Goal: Information Seeking & Learning: Learn about a topic

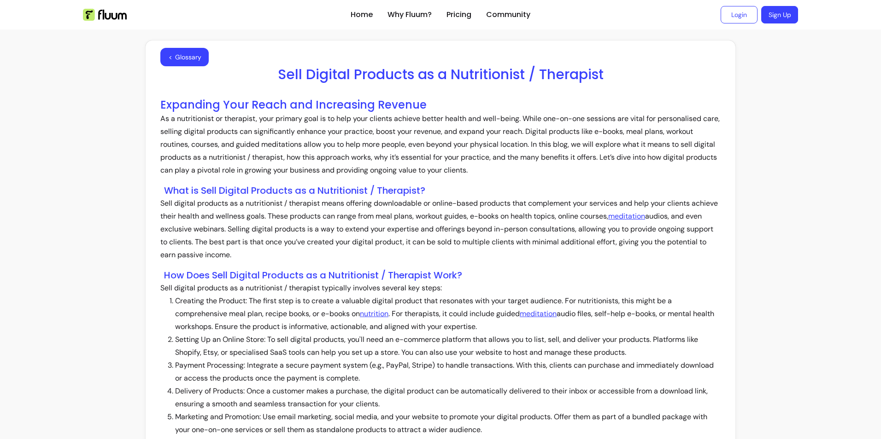
scroll to position [77, 0]
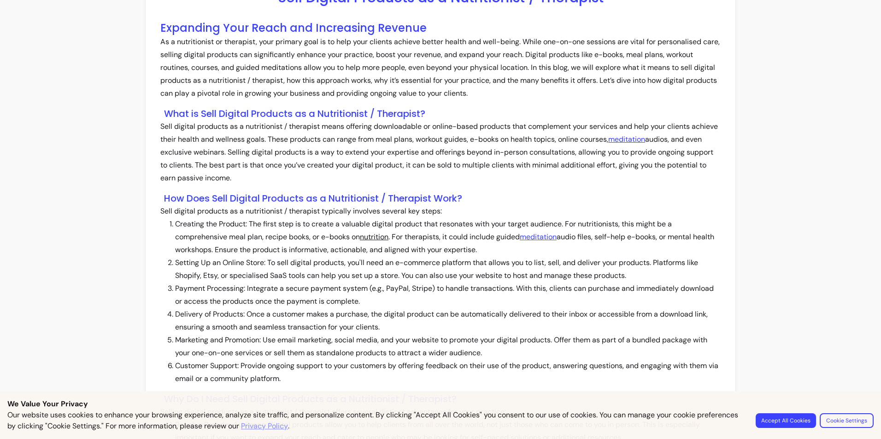
click at [372, 237] on link "nutrition" at bounding box center [374, 237] width 29 height 10
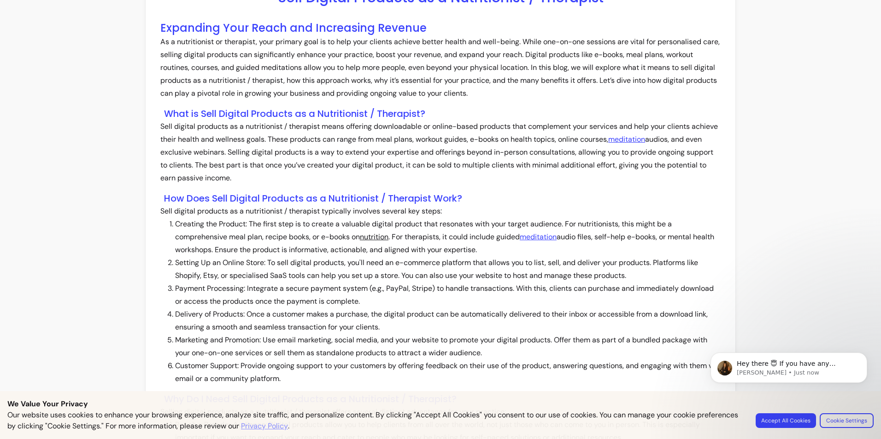
click at [375, 238] on link "nutrition" at bounding box center [374, 237] width 29 height 10
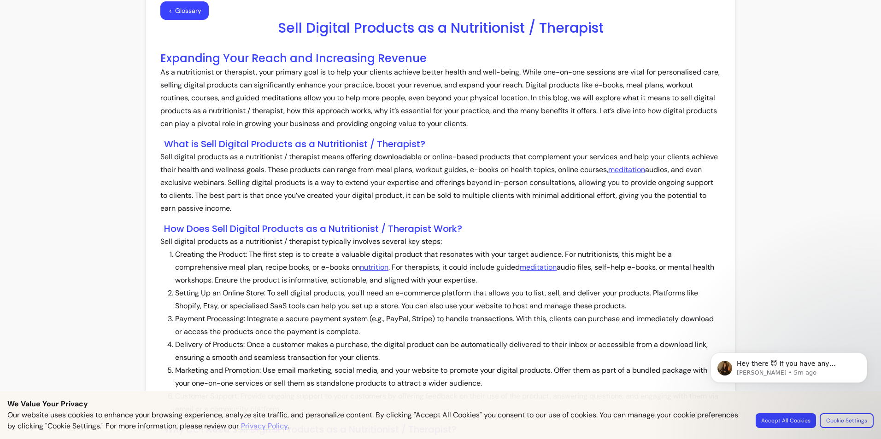
scroll to position [0, 0]
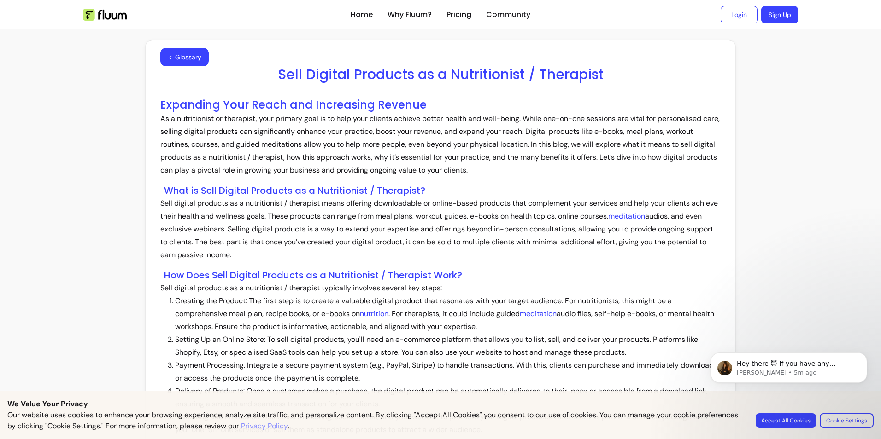
click at [114, 14] on img at bounding box center [105, 15] width 44 height 12
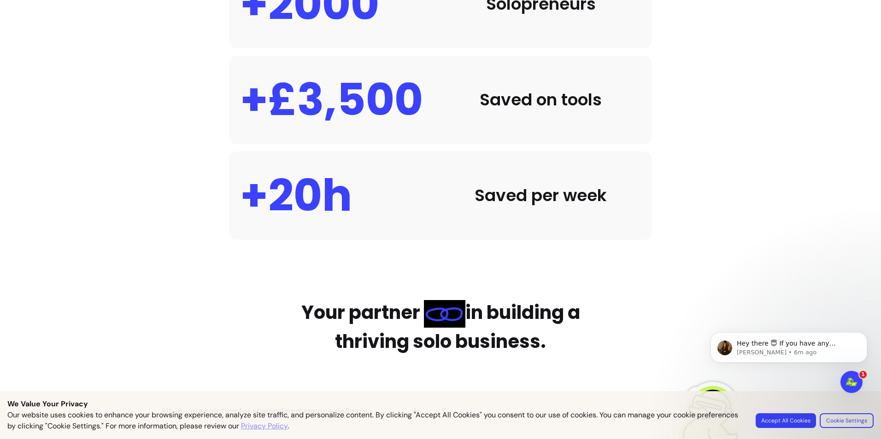
scroll to position [783, 0]
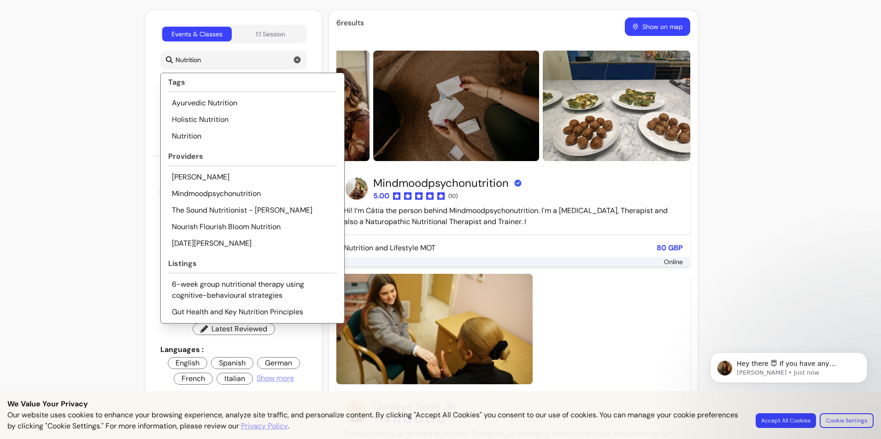
scroll to position [92, 0]
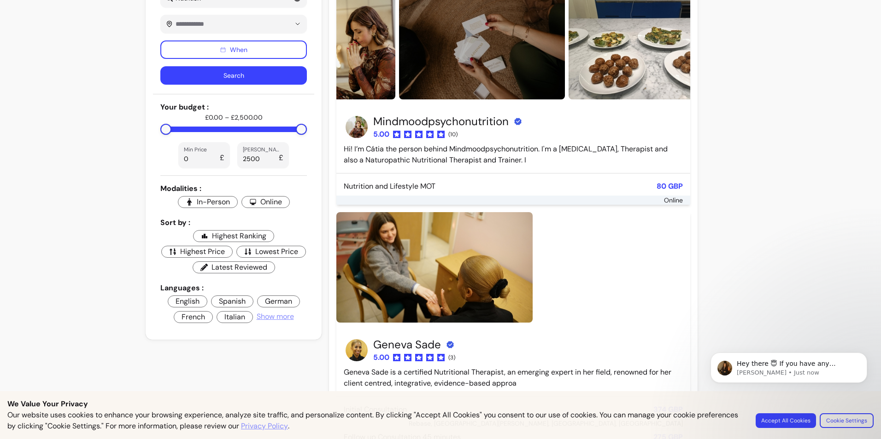
click at [119, 274] on div "Home Why Fluum? Pricing Community Login Sign Up open navigation menu Events & C…" at bounding box center [440, 440] width 881 height 1065
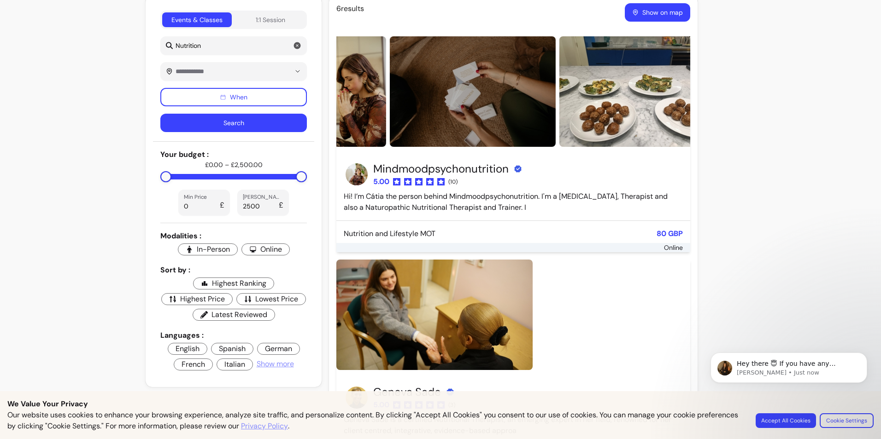
scroll to position [0, 0]
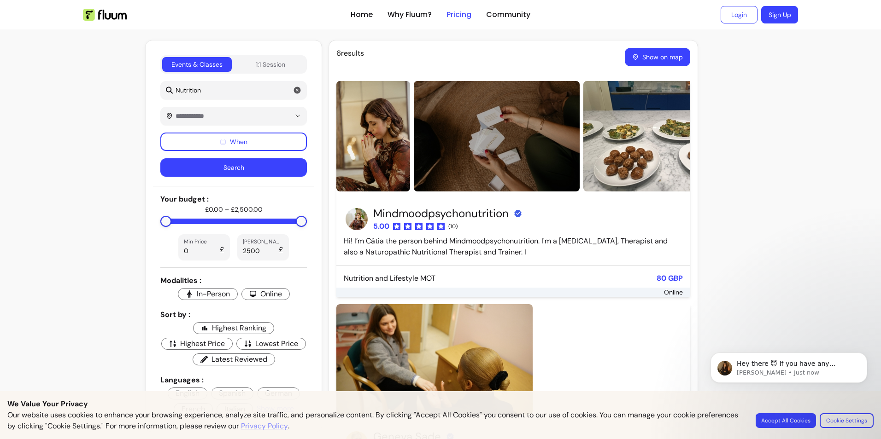
click at [451, 15] on link "Pricing" at bounding box center [458, 14] width 25 height 11
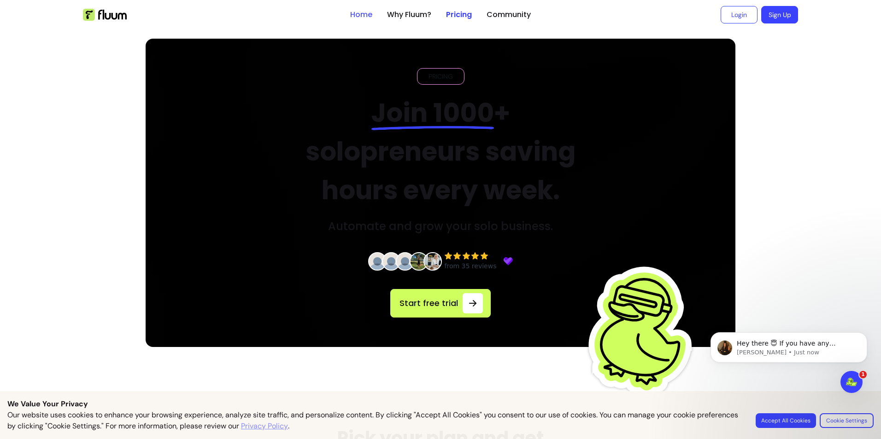
click at [356, 15] on link "Home" at bounding box center [361, 14] width 22 height 11
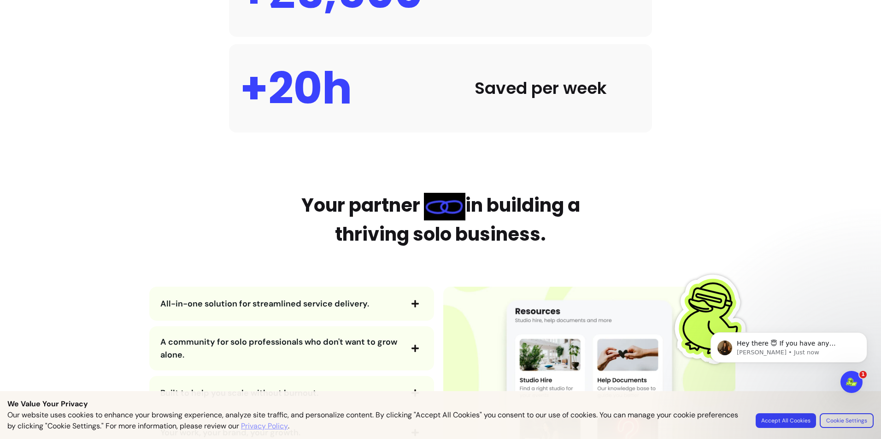
scroll to position [875, 0]
